Goal: Use online tool/utility

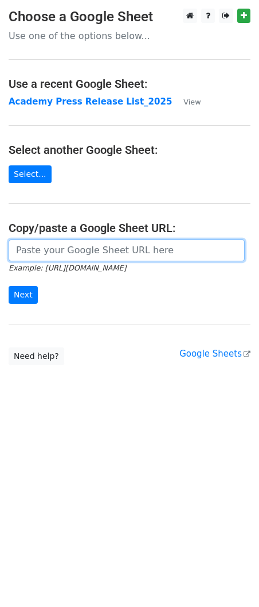
click at [45, 249] on input "url" at bounding box center [127, 250] width 236 height 22
paste input "https://docs.google.com/spreadsheets/d/1chd4eM-8j6aFdLU9vuXuO7QVIWRjwqNfIvI9nV2…"
type input "https://docs.google.com/spreadsheets/d/1chd4eM-8j6aFdLU9vuXuO7QVIWRjwqNfIvI9nV2…"
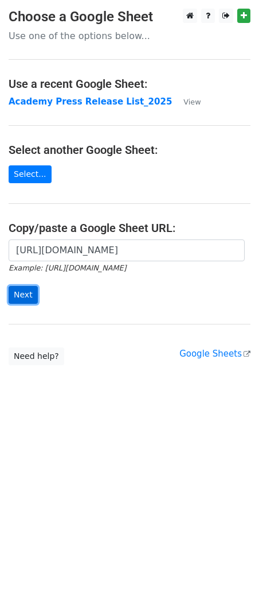
click at [26, 294] on input "Next" at bounding box center [23, 295] width 29 height 18
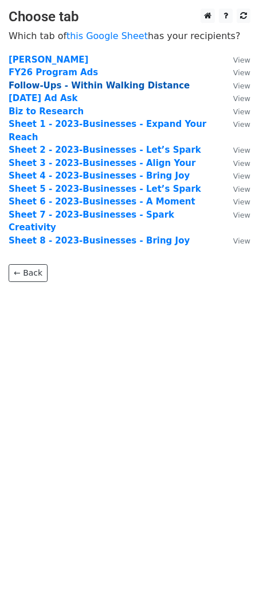
click at [115, 88] on strong "Follow-Ups - Within Walking Distance" at bounding box center [99, 85] width 181 height 10
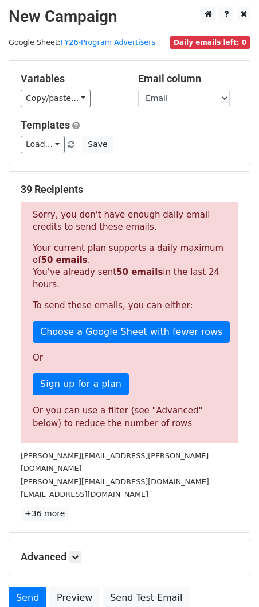
scroll to position [1, 0]
